Goal: Book appointment/travel/reservation

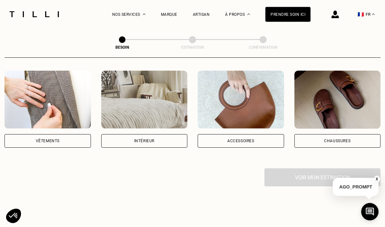
click at [48, 140] on div "Vêtements" at bounding box center [48, 141] width 86 height 14
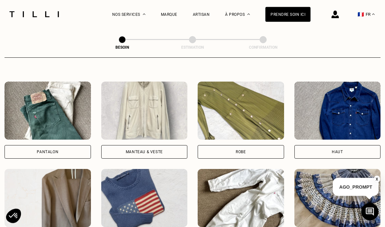
scroll to position [286, 0]
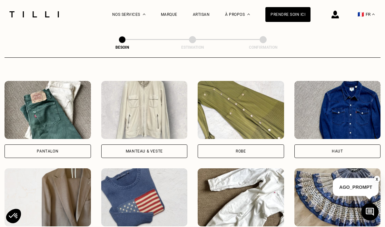
click at [209, 150] on div "Robe" at bounding box center [241, 151] width 86 height 14
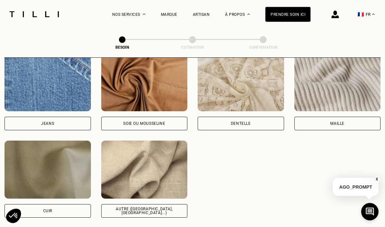
scroll to position [706, 0]
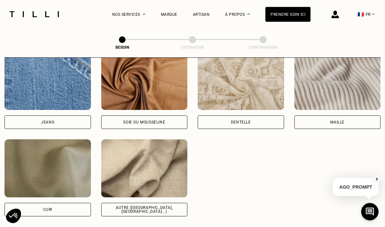
click at [107, 118] on div "Soie ou mousseline" at bounding box center [144, 123] width 86 height 14
select select "FR"
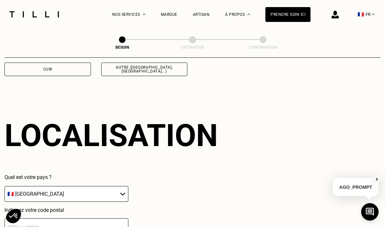
scroll to position [867, 0]
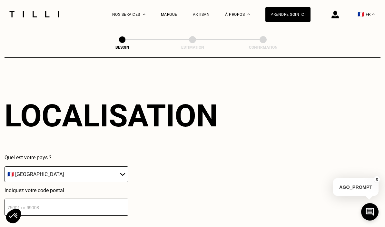
click at [17, 203] on input "number" at bounding box center [67, 207] width 124 height 17
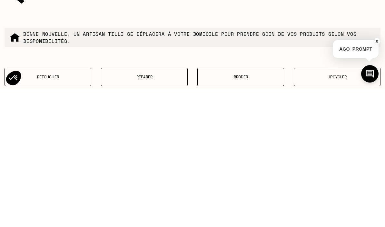
scroll to position [1016, 0]
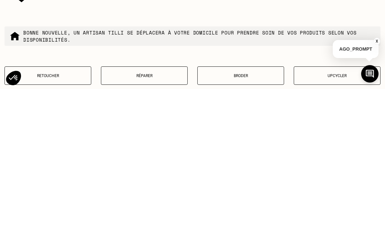
type input "75014"
click at [72, 98] on div "Quel besoin ? Bonne nouvelle, un artisan tilli se déplacera à votre domicile po…" at bounding box center [193, 169] width 376 height 164
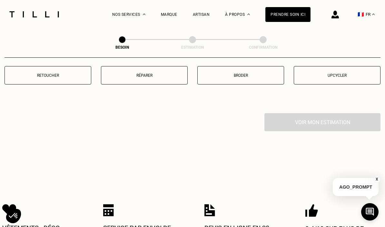
click at [23, 78] on p "Retoucher" at bounding box center [48, 75] width 80 height 5
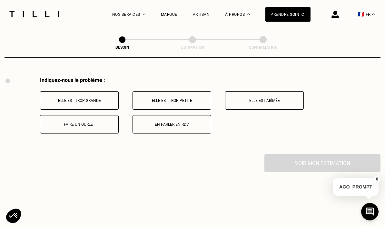
scroll to position [1195, 0]
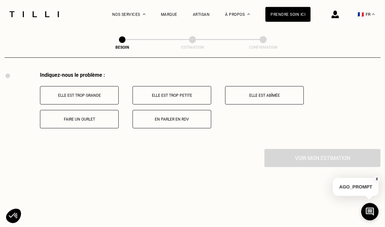
click at [61, 121] on p "Faire un ourlet" at bounding box center [80, 119] width 72 height 5
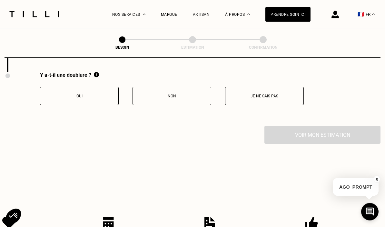
scroll to position [1272, 0]
click at [50, 94] on p "Oui" at bounding box center [80, 96] width 72 height 5
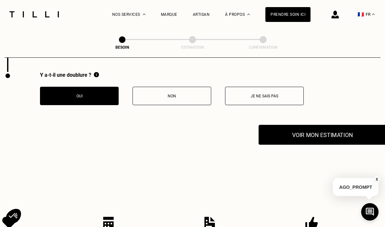
click at [282, 143] on button "Voir mon estimation" at bounding box center [322, 135] width 128 height 20
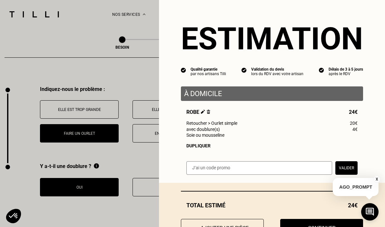
scroll to position [0, 0]
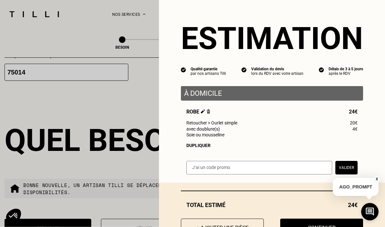
scroll to position [1130, 0]
